Goal: Information Seeking & Learning: Learn about a topic

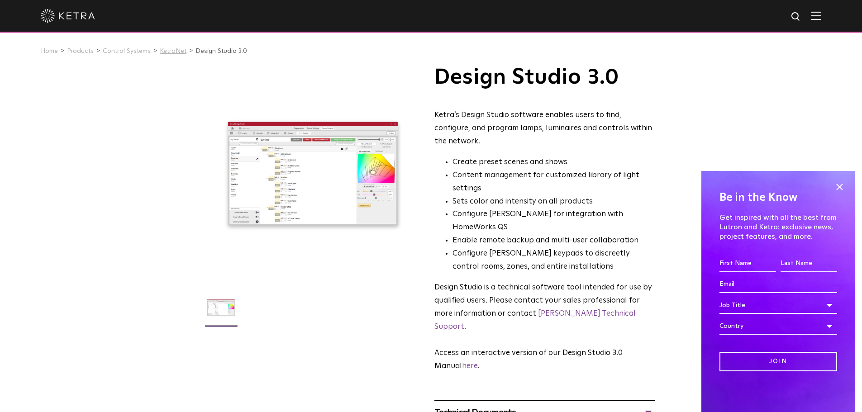
click at [176, 48] on link "KetraNet" at bounding box center [173, 51] width 27 height 6
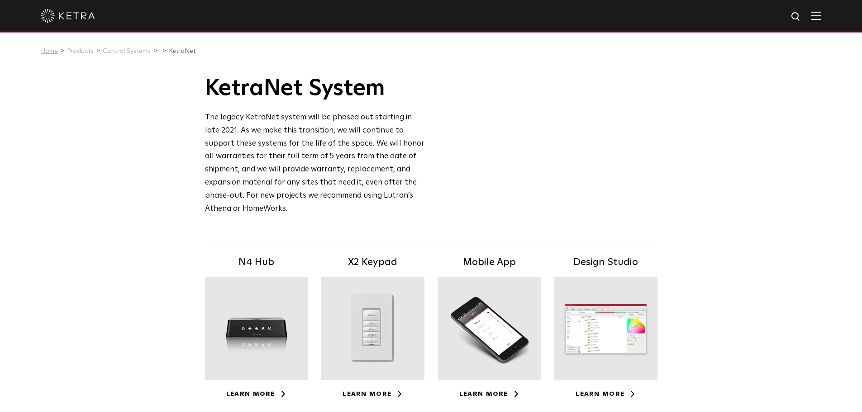
click at [55, 54] on link "Home" at bounding box center [49, 51] width 17 height 6
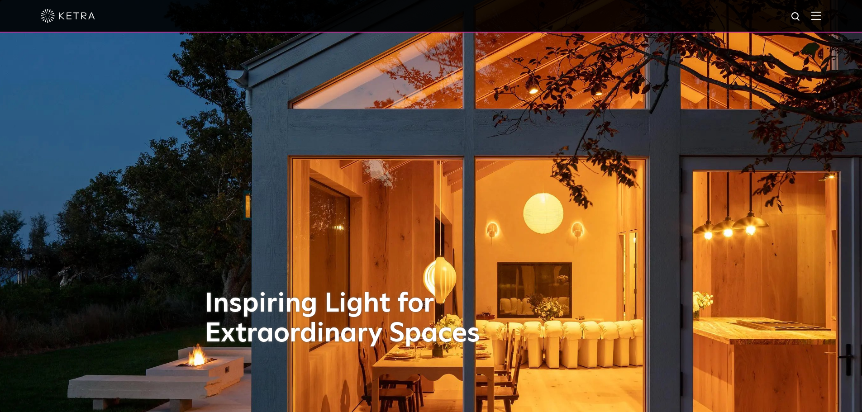
click at [822, 18] on img at bounding box center [817, 15] width 10 height 9
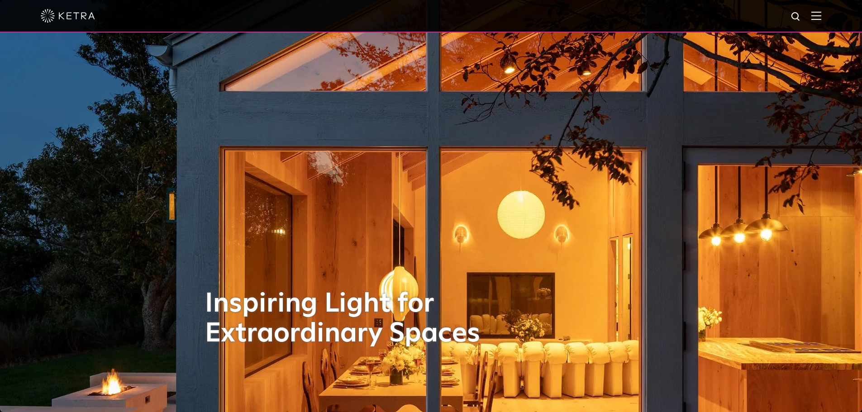
click at [819, 16] on img at bounding box center [817, 15] width 10 height 9
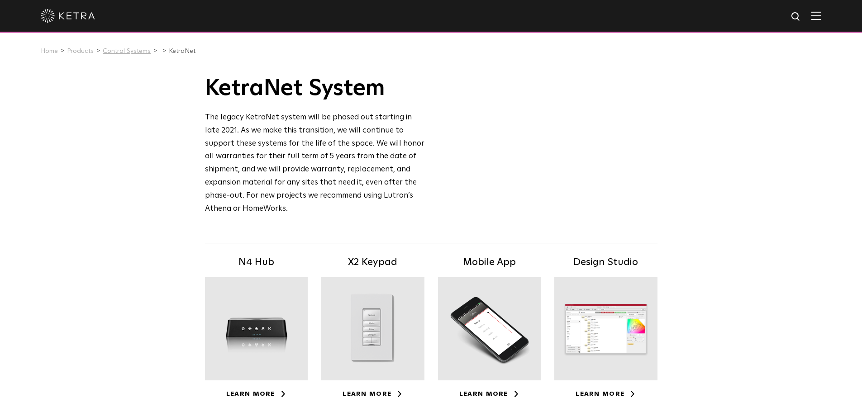
click at [126, 49] on link "Control Systems" at bounding box center [127, 51] width 48 height 6
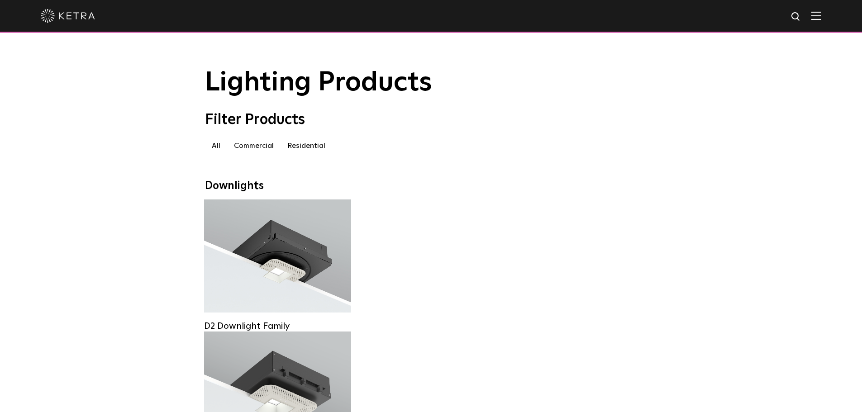
scroll to position [1363, 0]
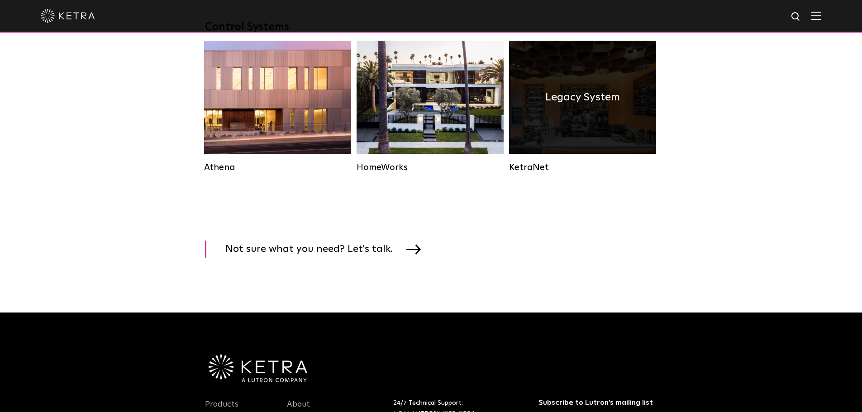
click at [548, 173] on div "KetraNet" at bounding box center [582, 167] width 147 height 11
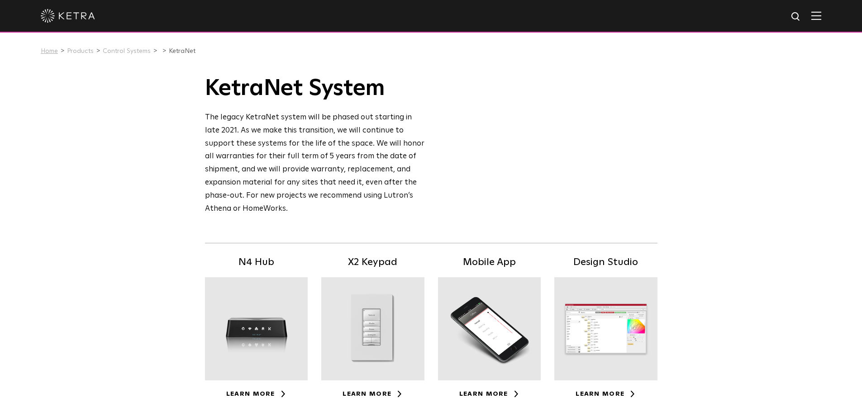
click at [53, 53] on link "Home" at bounding box center [49, 51] width 17 height 6
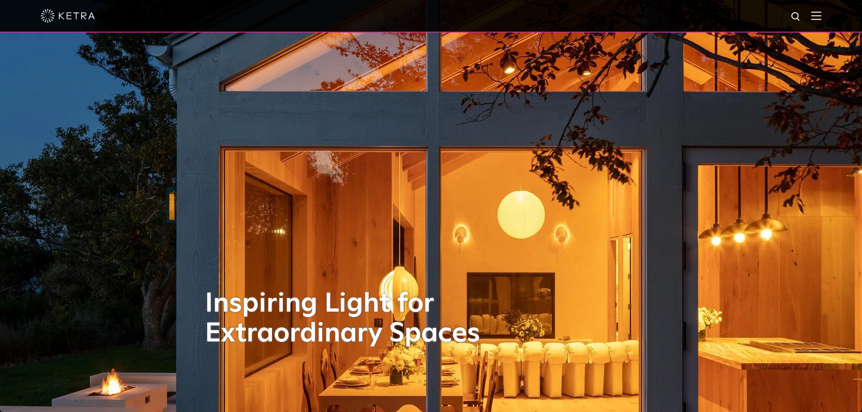
click at [822, 14] on img at bounding box center [817, 15] width 10 height 9
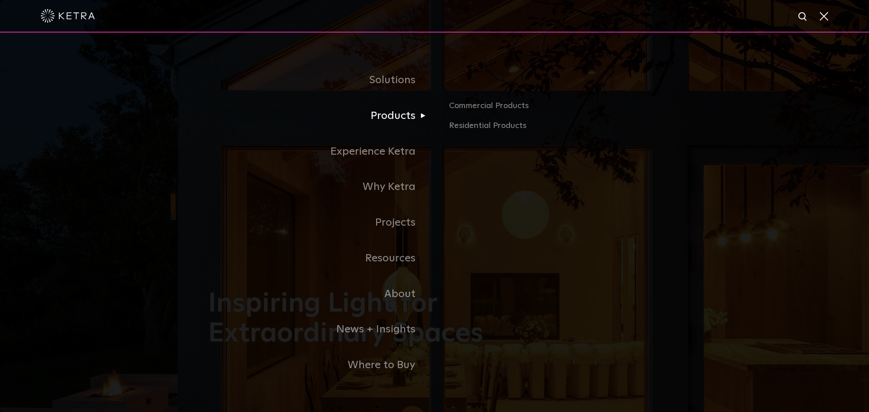
click at [391, 121] on link "Products" at bounding box center [321, 116] width 226 height 36
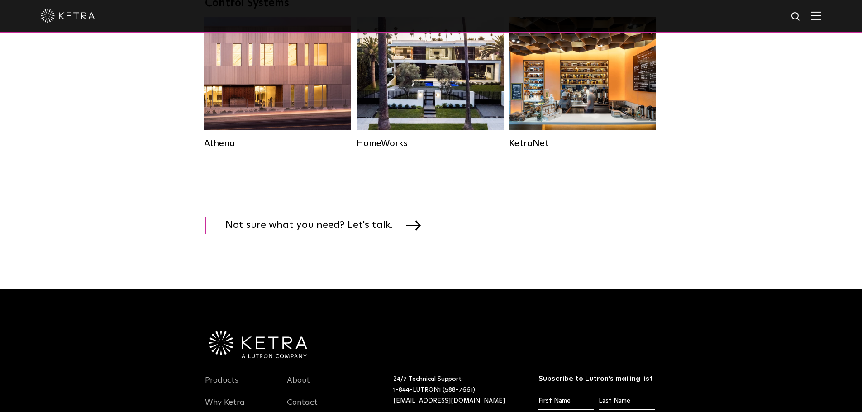
scroll to position [1388, 0]
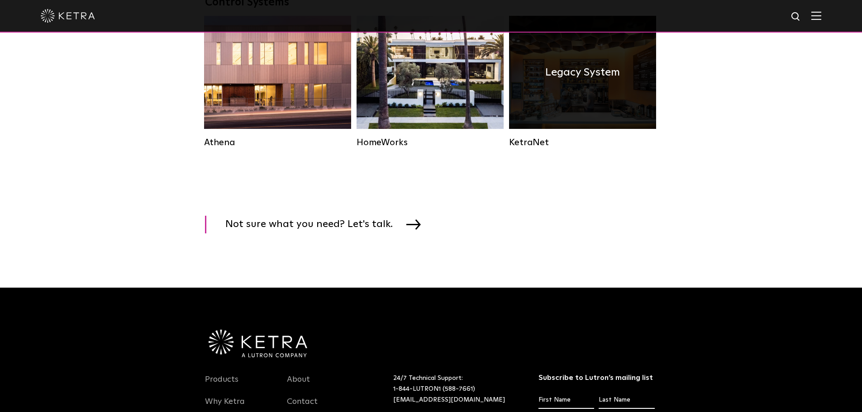
click at [555, 129] on div "Legacy System" at bounding box center [582, 72] width 147 height 113
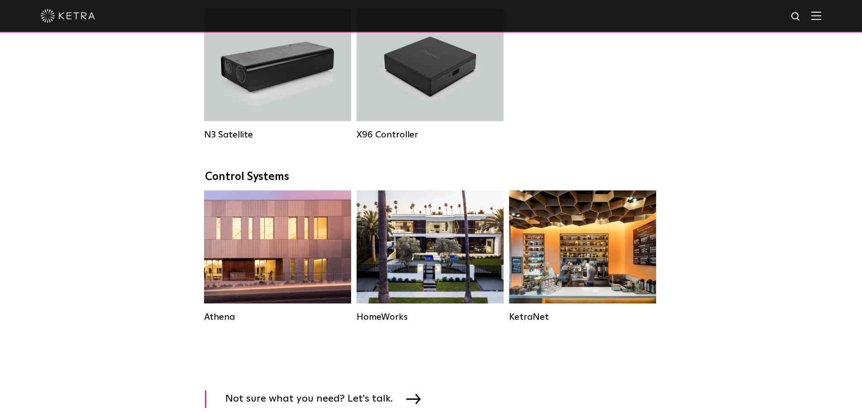
scroll to position [1261, 0]
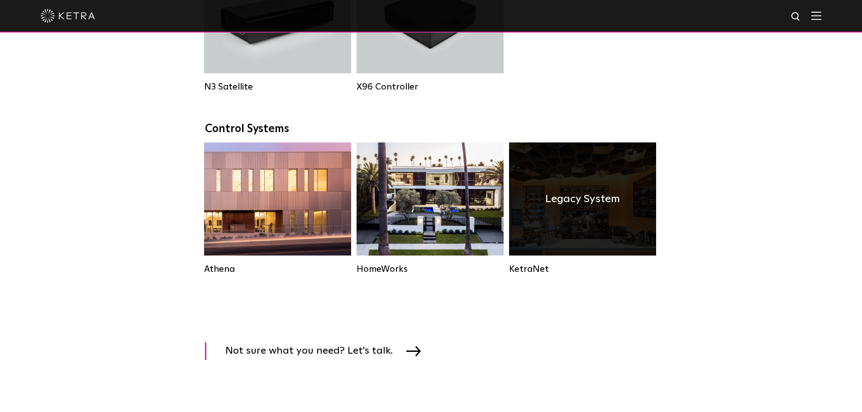
click at [616, 225] on div "Legacy System" at bounding box center [582, 199] width 147 height 113
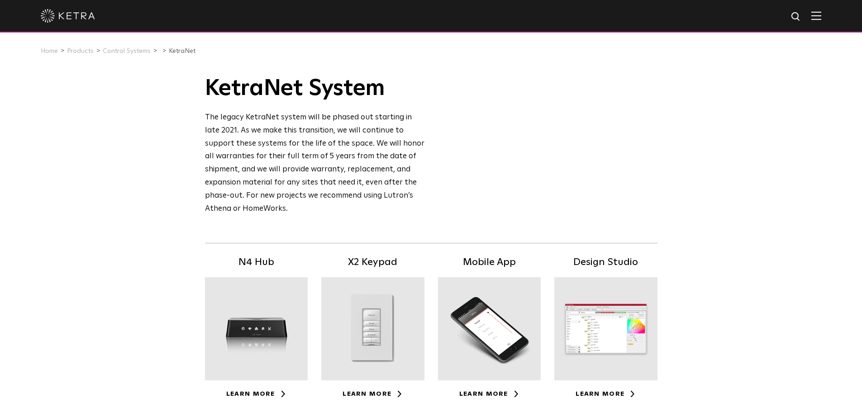
click at [609, 327] on div at bounding box center [606, 329] width 103 height 103
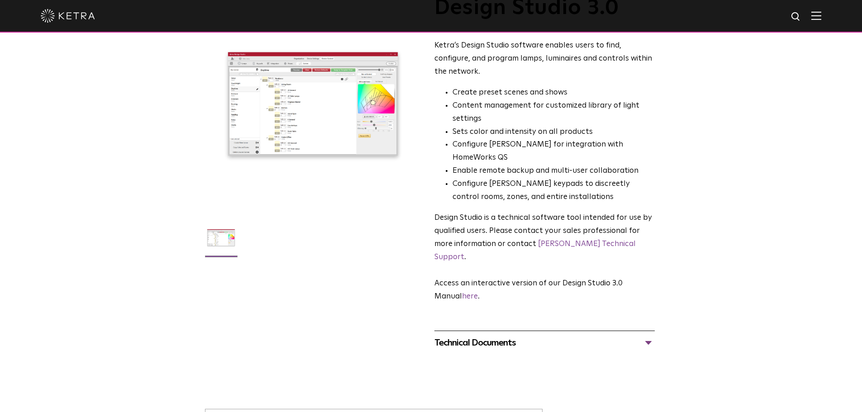
scroll to position [181, 0]
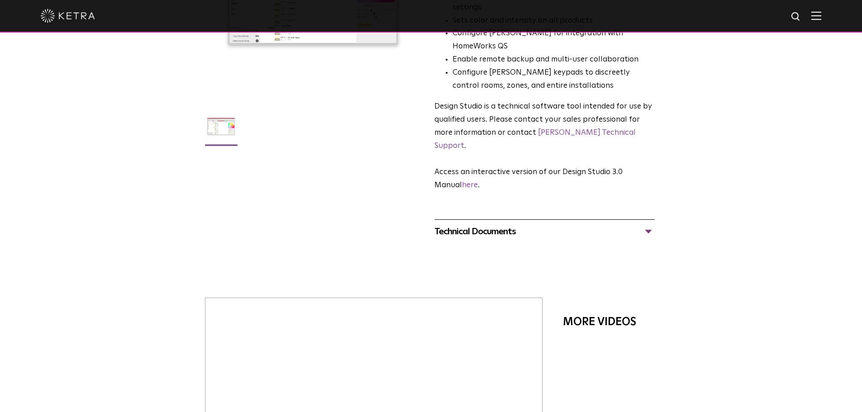
click at [519, 225] on div "Technical Documents" at bounding box center [545, 232] width 220 height 14
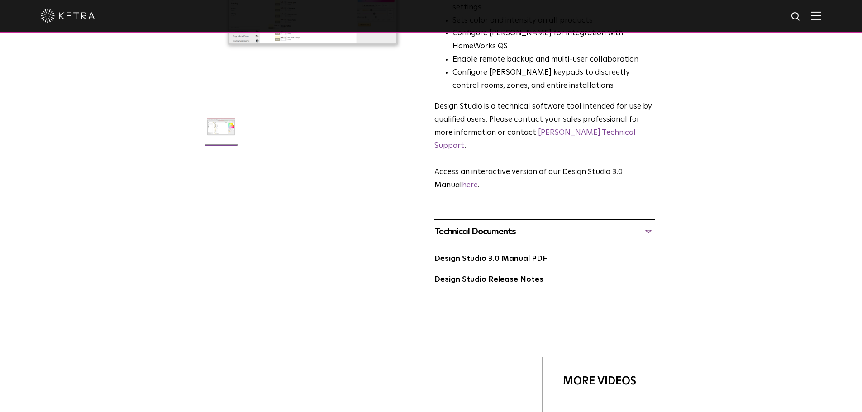
click at [544, 225] on div "Technical Documents" at bounding box center [545, 232] width 220 height 14
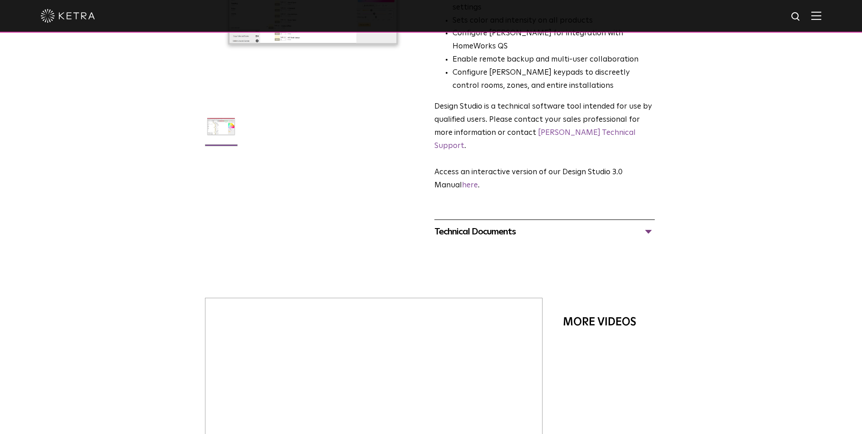
click at [623, 225] on div "Technical Documents" at bounding box center [545, 232] width 220 height 14
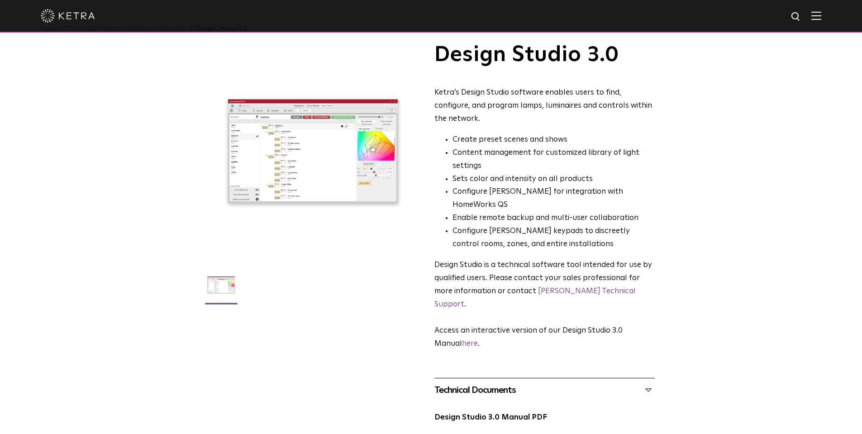
scroll to position [91, 0]
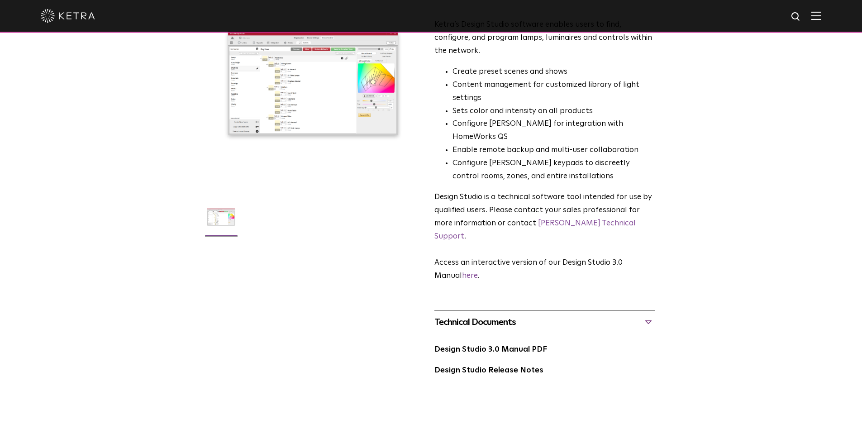
click at [555, 315] on div "Technical Documents" at bounding box center [545, 322] width 220 height 14
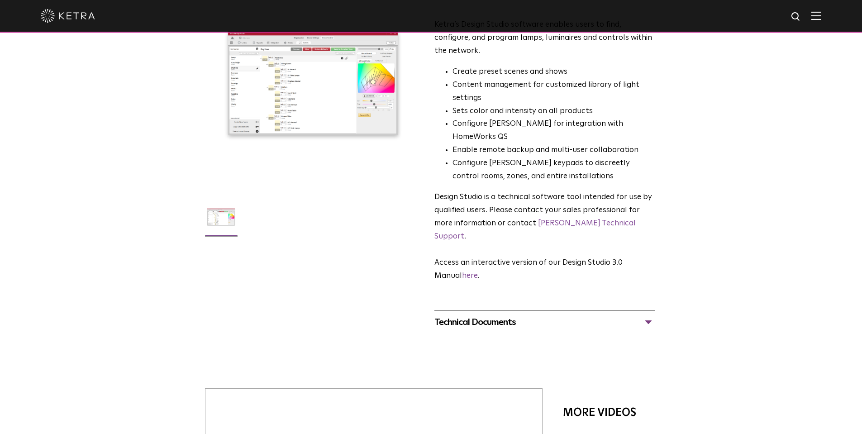
click at [555, 315] on div "Technical Documents" at bounding box center [545, 322] width 220 height 14
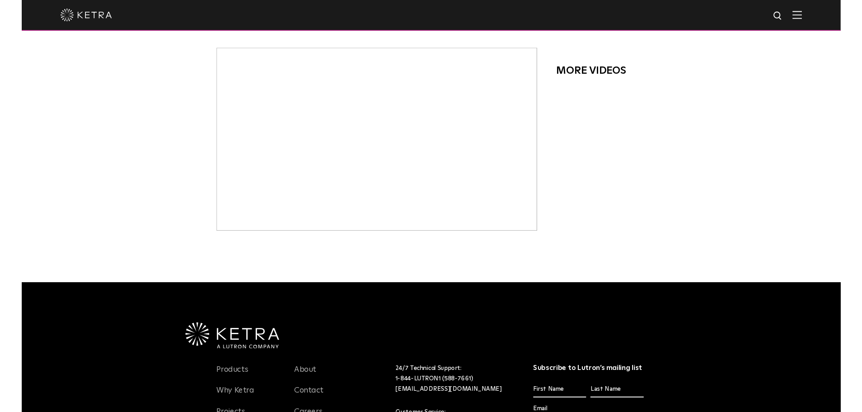
scroll to position [618, 0]
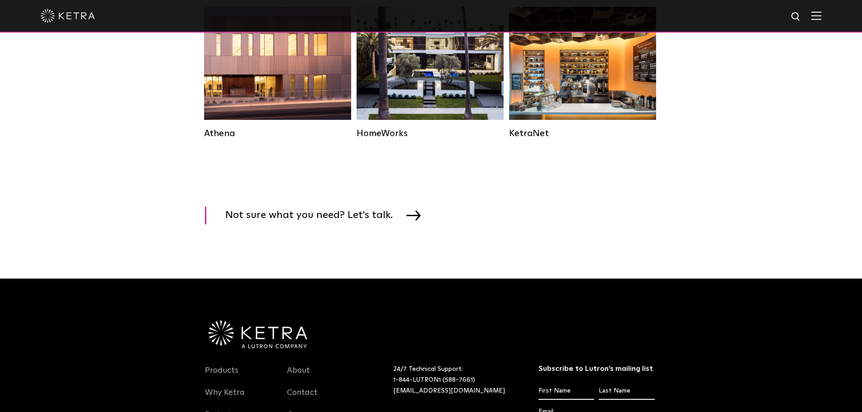
scroll to position [1261, 0]
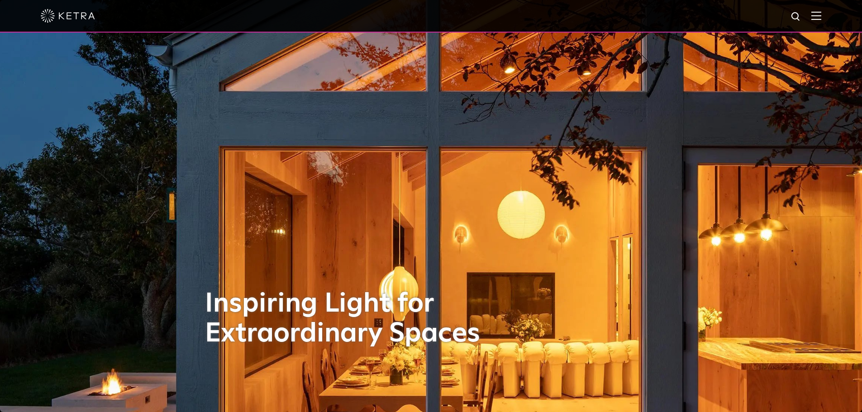
click at [822, 12] on img at bounding box center [817, 15] width 10 height 9
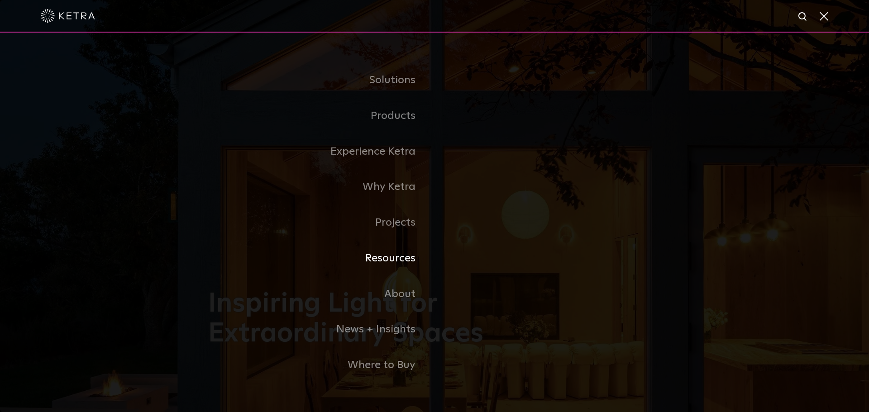
click at [404, 266] on link "Resources" at bounding box center [321, 259] width 226 height 36
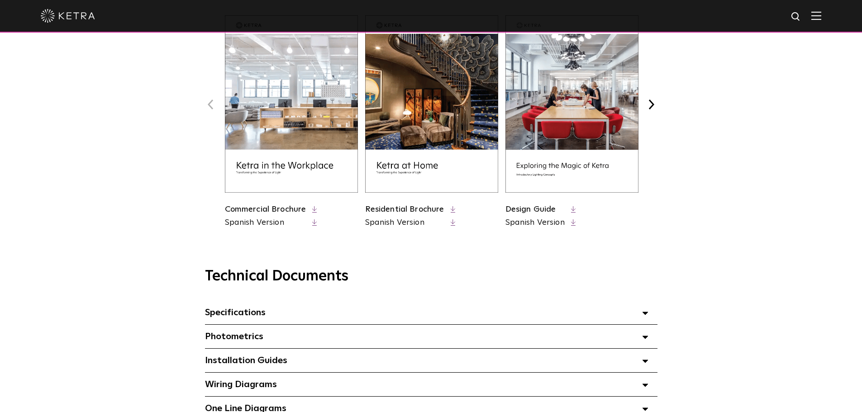
scroll to position [589, 0]
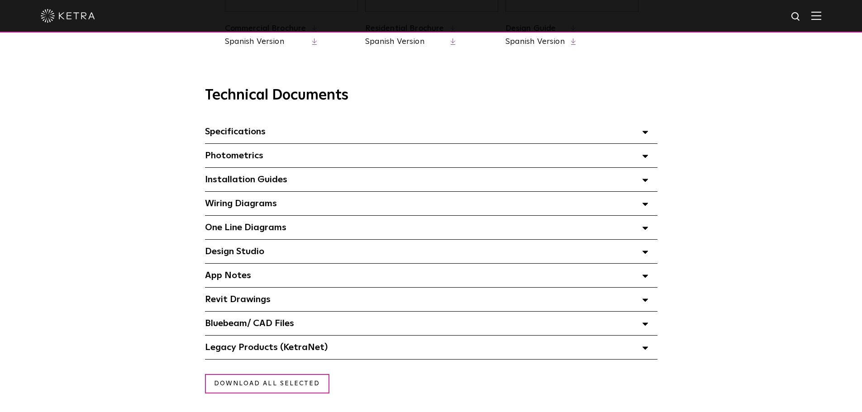
click at [314, 252] on div "Design Studio Select checkboxes to use the bulk download option below" at bounding box center [431, 252] width 453 height 24
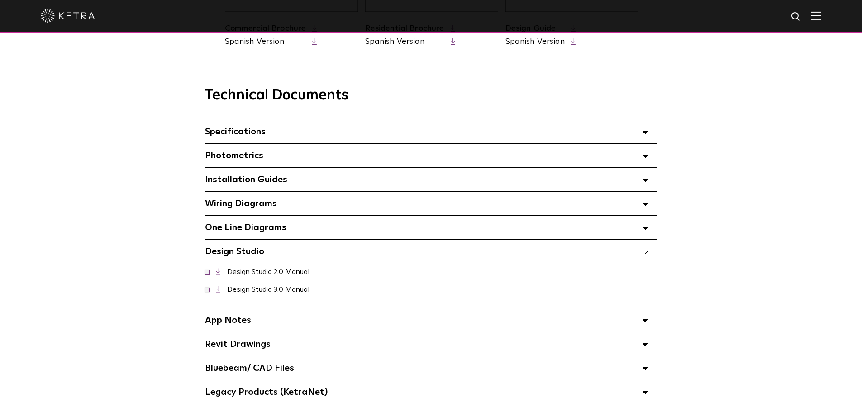
click at [314, 251] on div "Design Studio Select checkboxes to use the bulk download option below" at bounding box center [431, 252] width 453 height 24
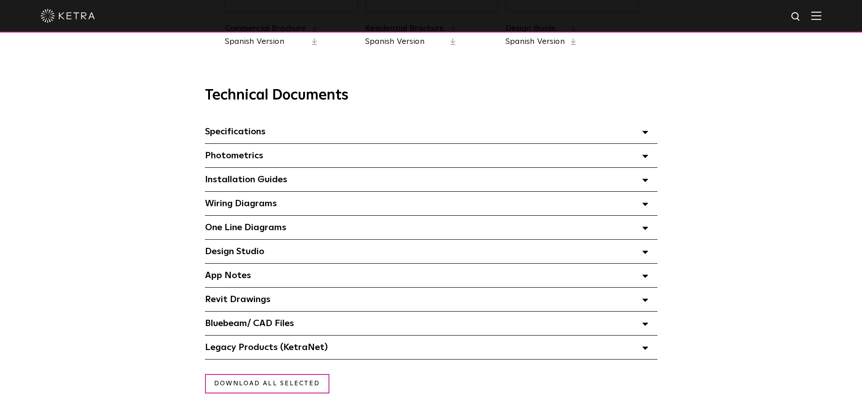
click at [308, 352] on span "Legacy Products (KetraNet) Select checkboxes to use the bulk download option be…" at bounding box center [266, 347] width 123 height 9
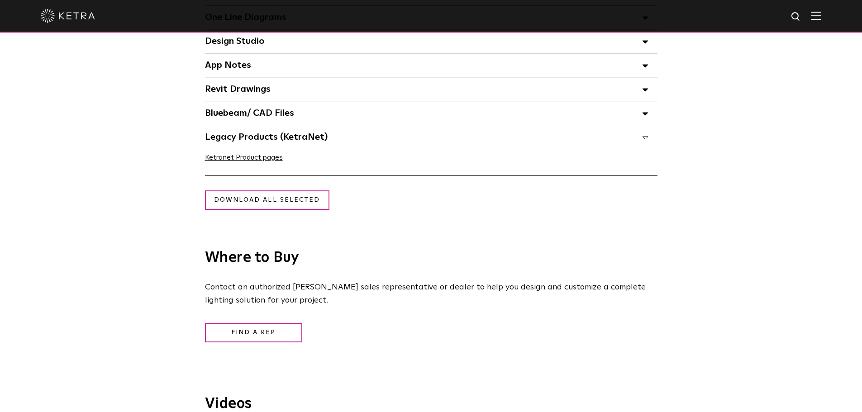
scroll to position [630, 0]
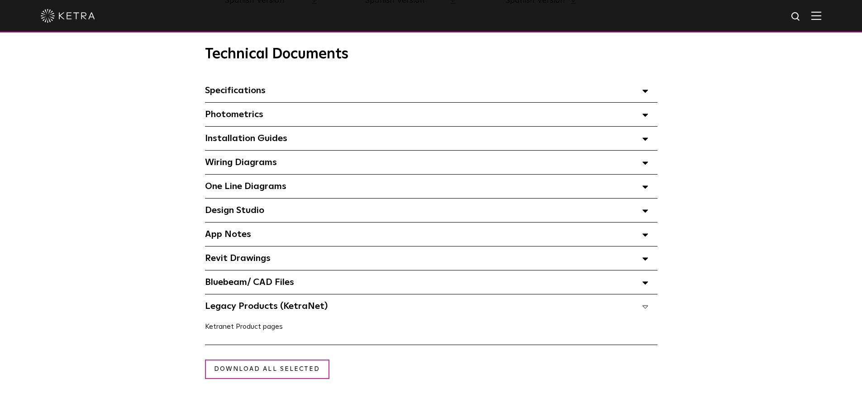
click at [266, 328] on link "Ketranet Product pages" at bounding box center [244, 326] width 78 height 7
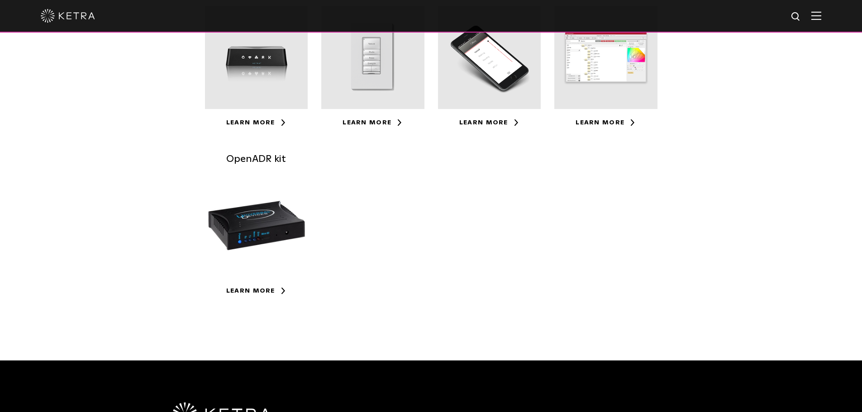
scroll to position [91, 0]
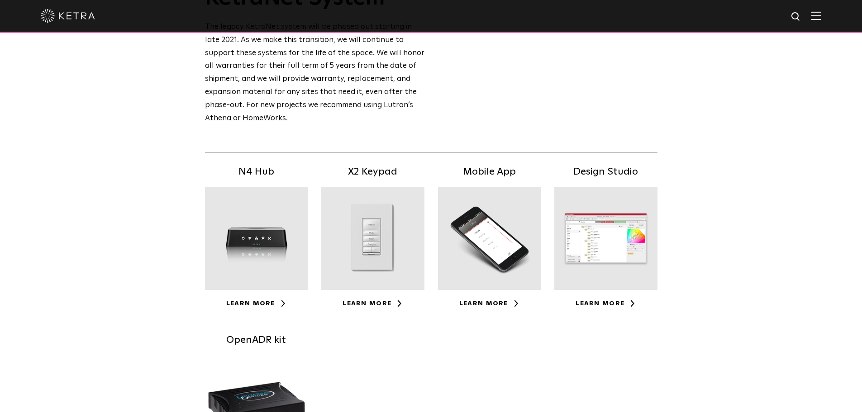
click at [602, 287] on div at bounding box center [606, 238] width 103 height 103
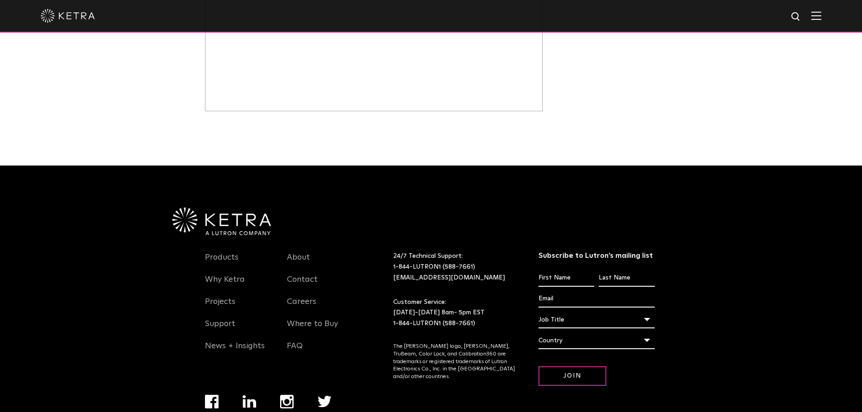
scroll to position [580, 0]
